Goal: Transaction & Acquisition: Purchase product/service

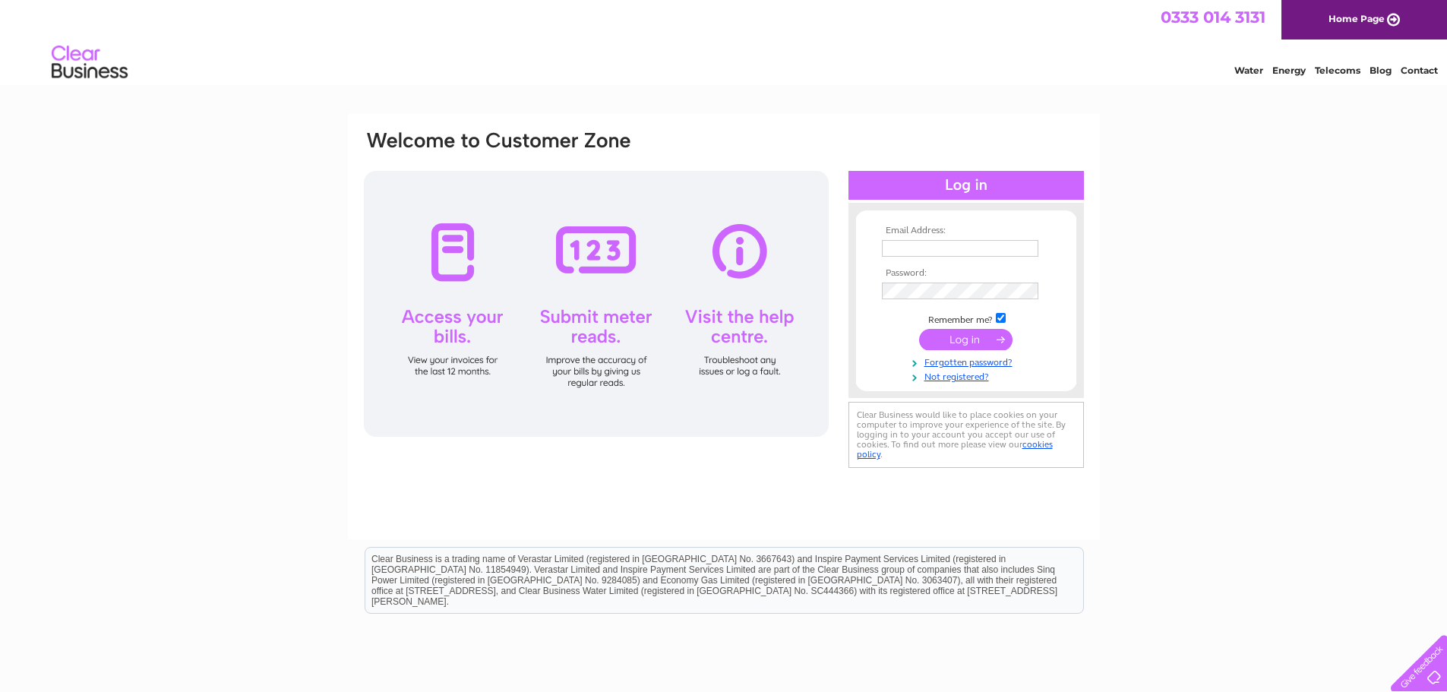
type input "[EMAIL_ADDRESS][DOMAIN_NAME]"
click at [968, 336] on input "submit" at bounding box center [965, 339] width 93 height 21
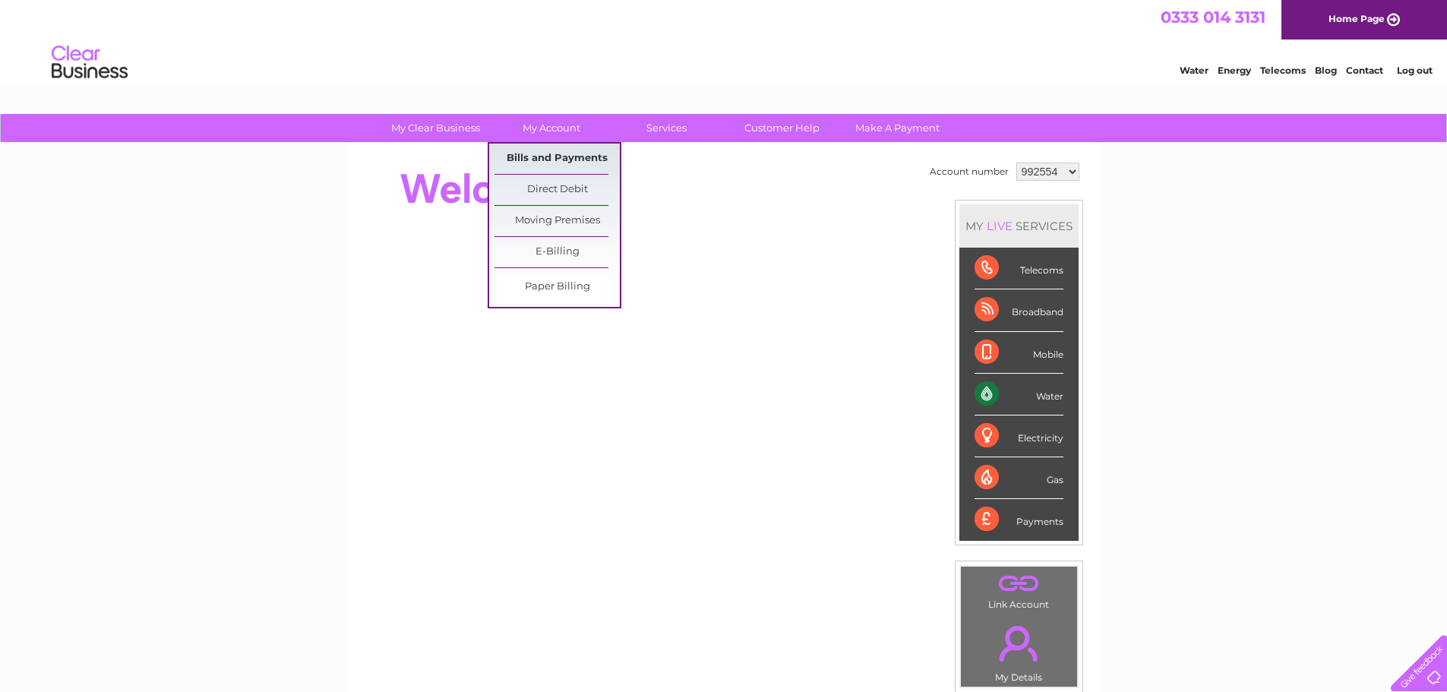
click at [541, 153] on link "Bills and Payments" at bounding box center [556, 159] width 125 height 30
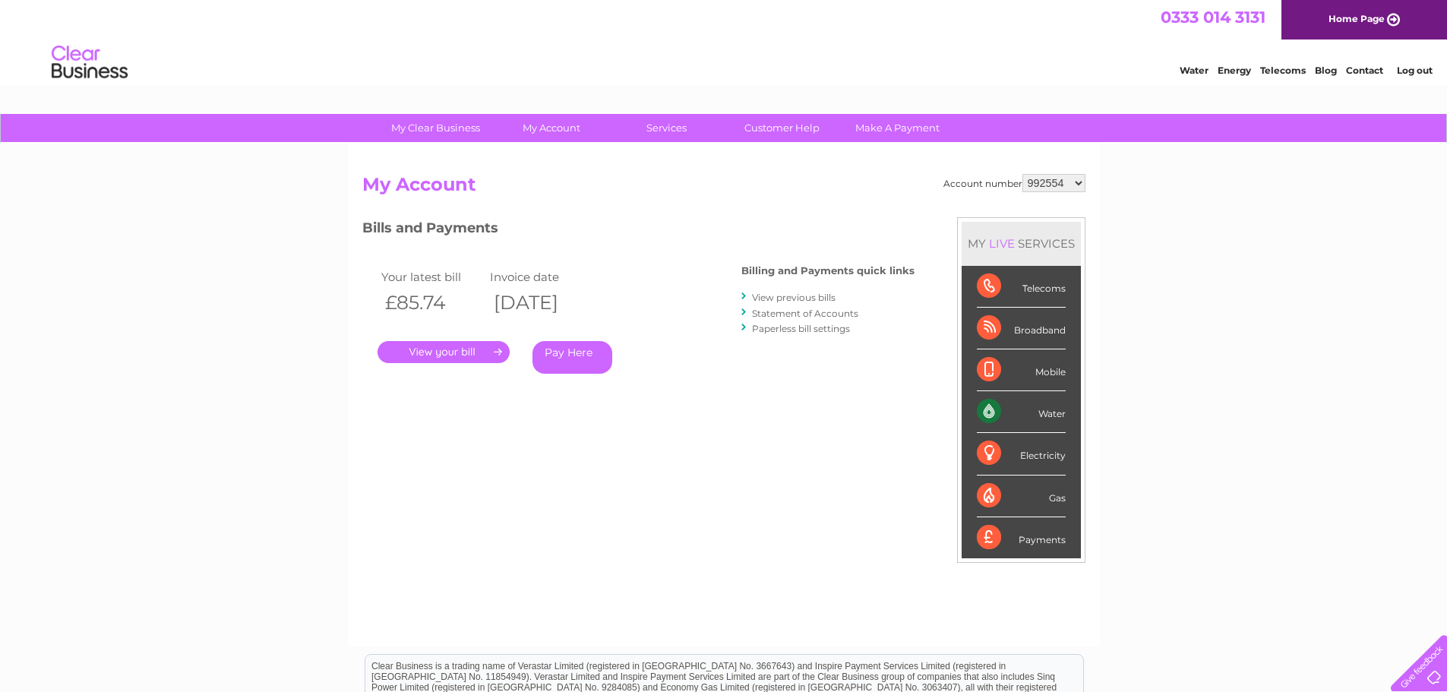
click at [574, 361] on link "Pay Here" at bounding box center [572, 357] width 80 height 33
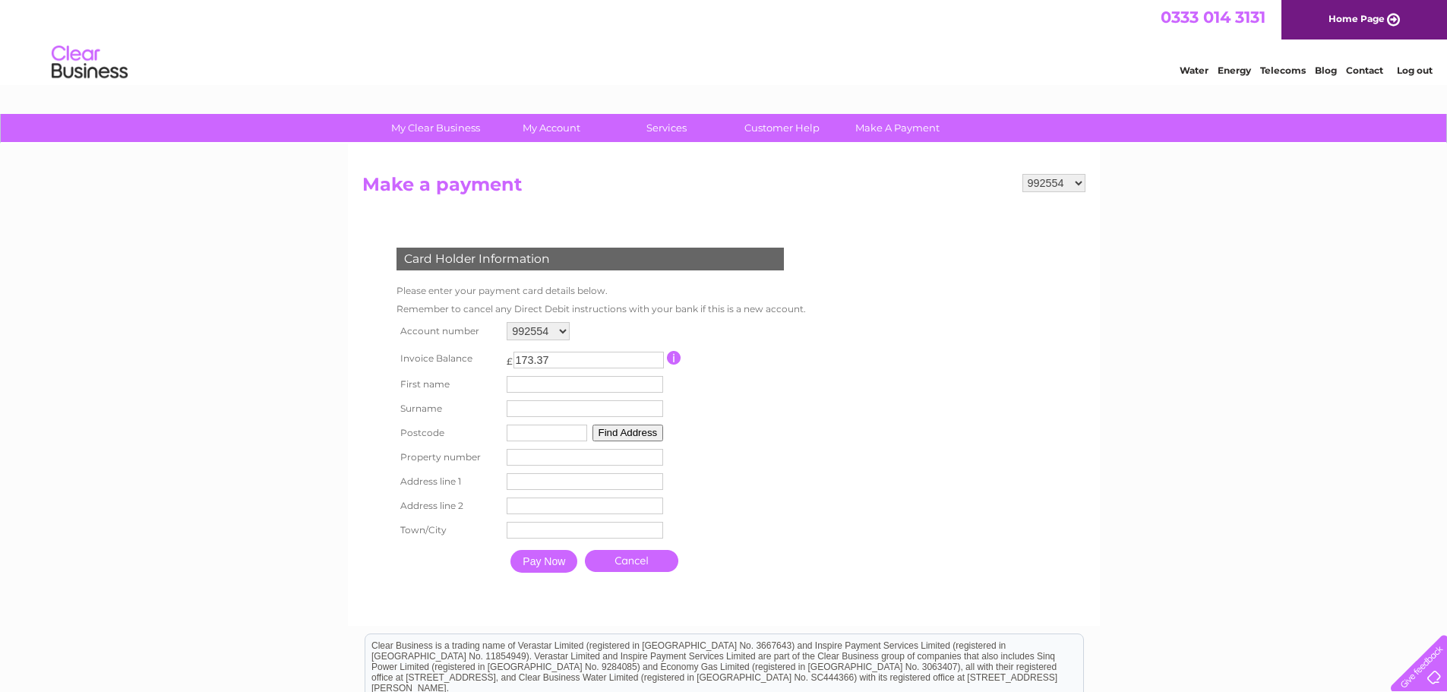
click at [546, 382] on input "text" at bounding box center [585, 384] width 156 height 17
type input "Jeremy"
type input "Wiewiorka"
type input "G71 5QQ"
type input "16"
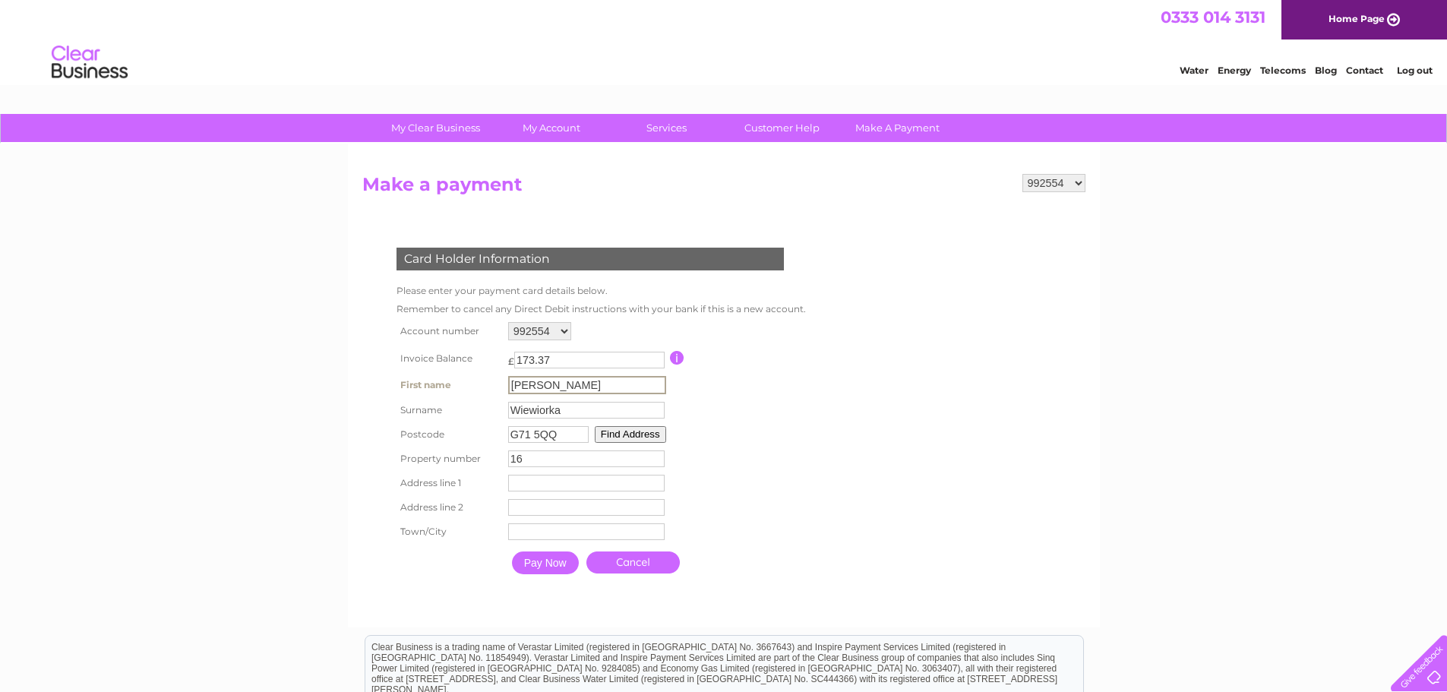
type input "16 Thorniewood Road"
type input "Uddingston"
type input "Glasgow"
click at [539, 568] on input "Pay Now" at bounding box center [543, 561] width 67 height 23
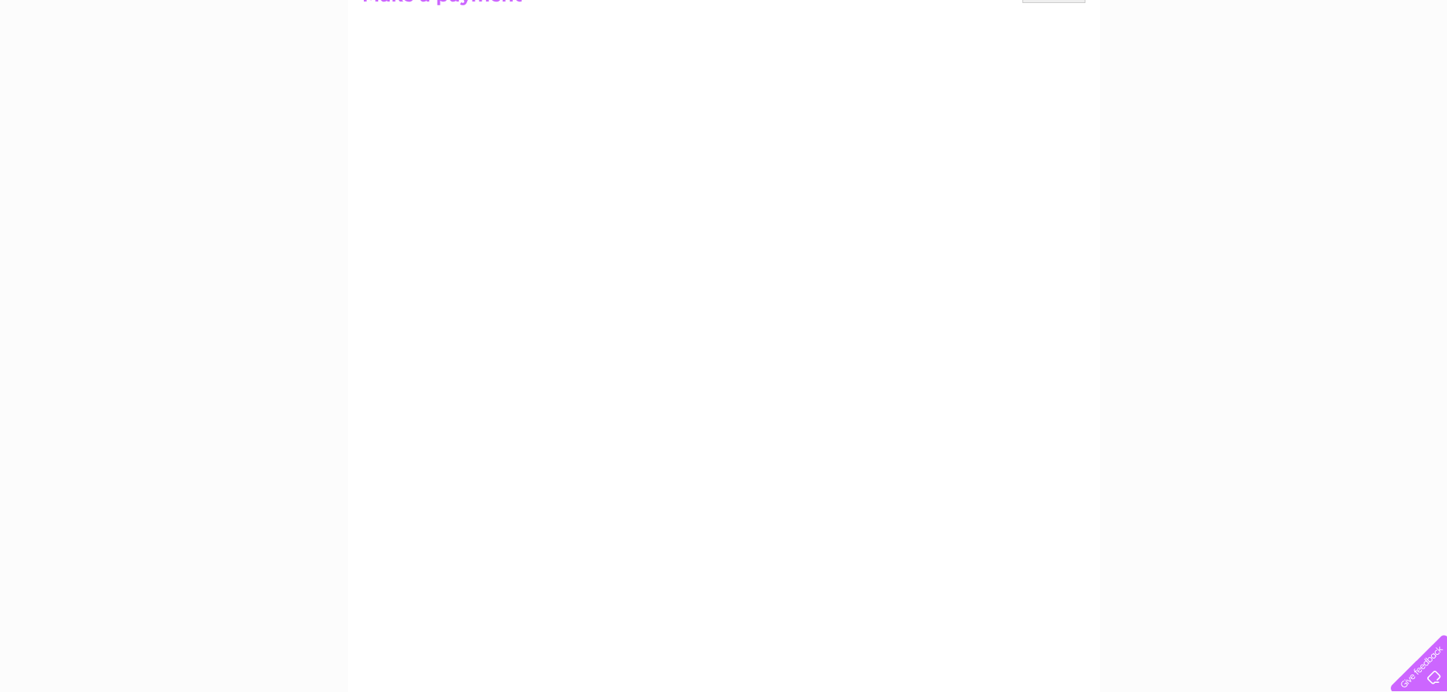
scroll to position [194, 0]
